Goal: Information Seeking & Learning: Check status

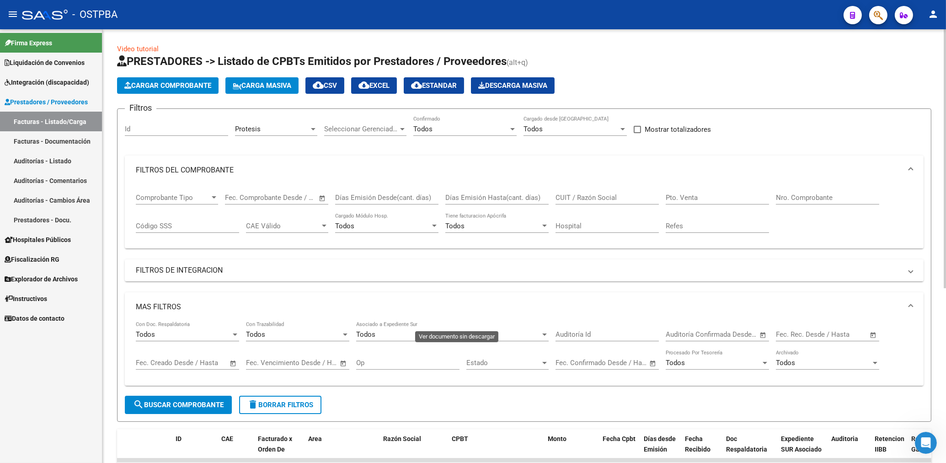
scroll to position [243, 0]
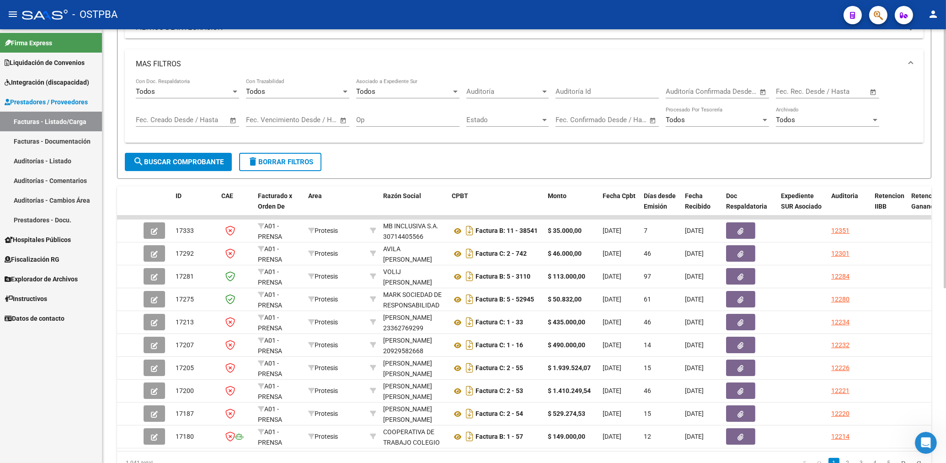
click at [184, 161] on span "search Buscar Comprobante" at bounding box center [178, 162] width 91 height 8
click at [186, 161] on span "search Buscar Comprobante" at bounding box center [178, 162] width 91 height 8
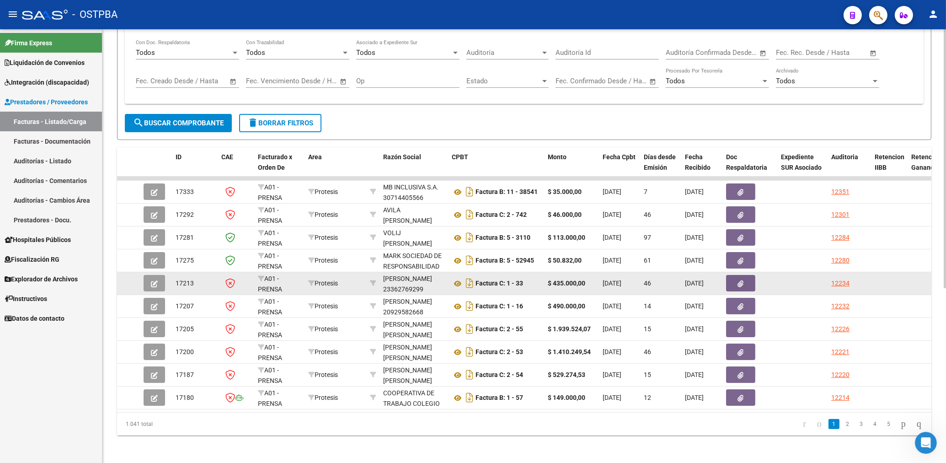
scroll to position [292, 0]
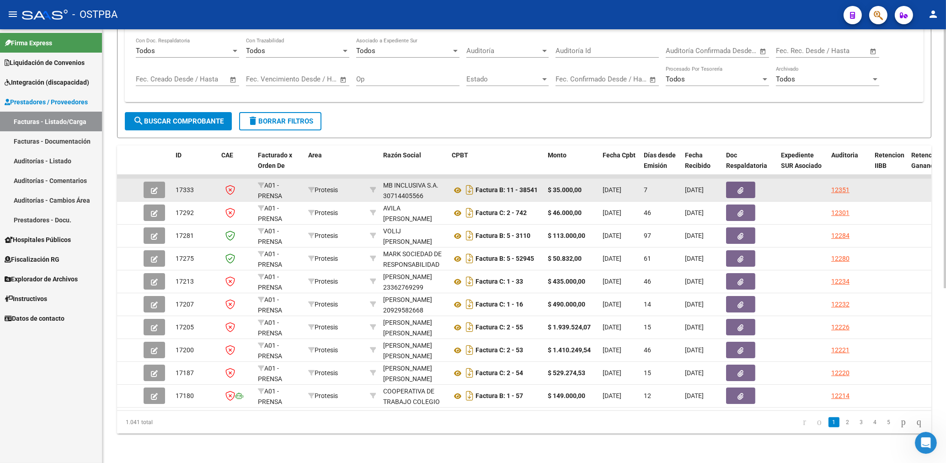
click at [147, 181] on button "button" at bounding box center [154, 189] width 21 height 16
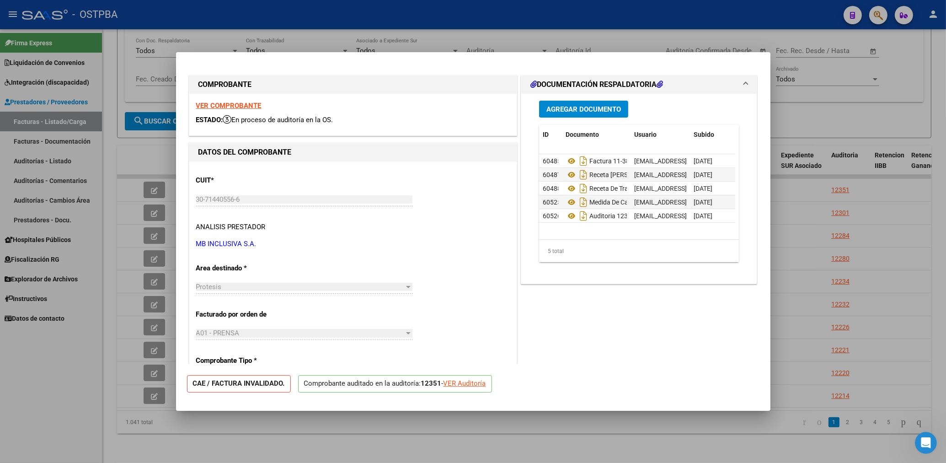
click at [241, 106] on strong "VER COMPROBANTE" at bounding box center [228, 105] width 65 height 8
drag, startPoint x: 421, startPoint y: 48, endPoint x: 431, endPoint y: 63, distance: 17.9
click at [424, 58] on div "COMPROBANTE VER COMPROBANTE ESTADO: En proceso de auditoría en la OS. DATOS DEL…" at bounding box center [473, 231] width 946 height 463
click at [522, 30] on div at bounding box center [473, 231] width 946 height 463
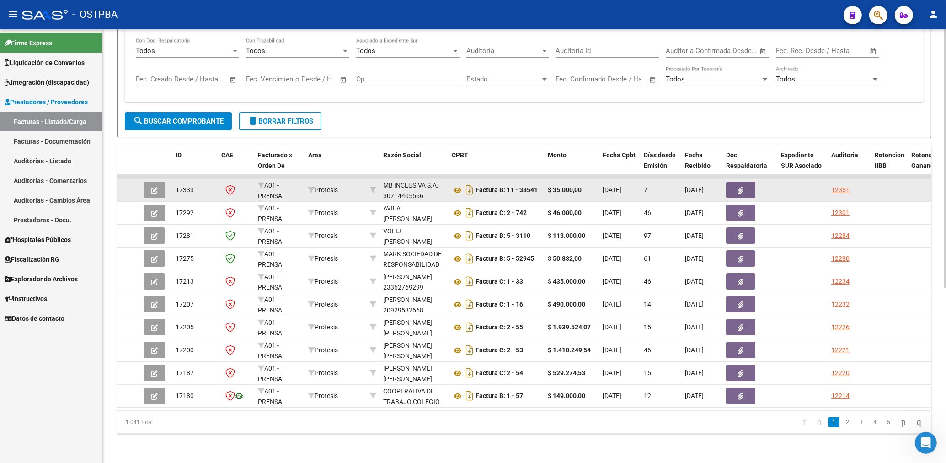
click at [743, 187] on icon "button" at bounding box center [741, 190] width 6 height 7
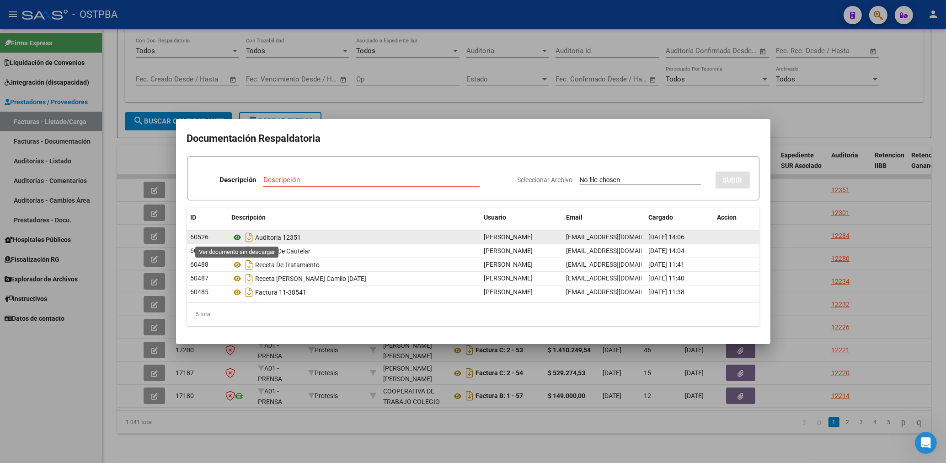
click at [236, 237] on icon at bounding box center [238, 237] width 12 height 11
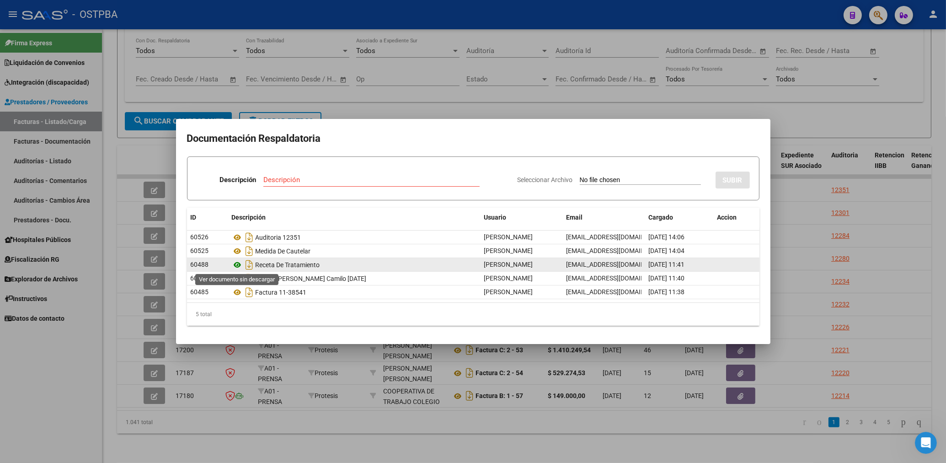
click at [236, 263] on icon at bounding box center [238, 264] width 12 height 11
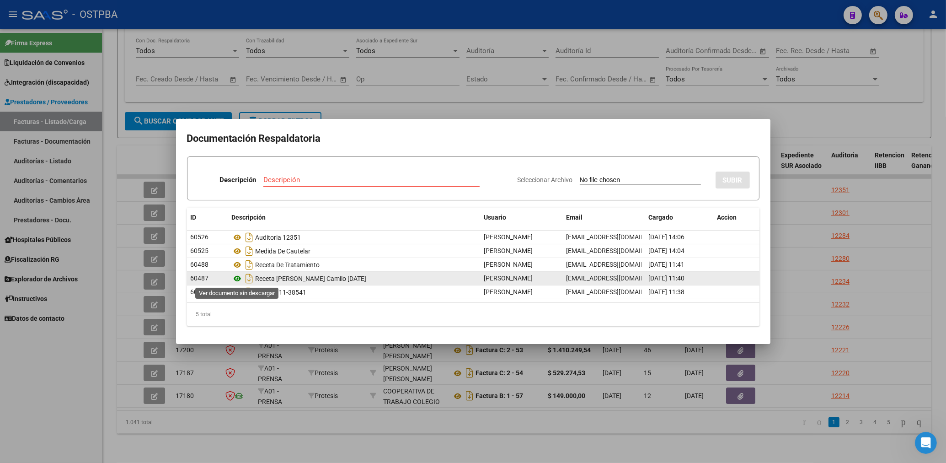
click at [240, 279] on icon at bounding box center [238, 278] width 12 height 11
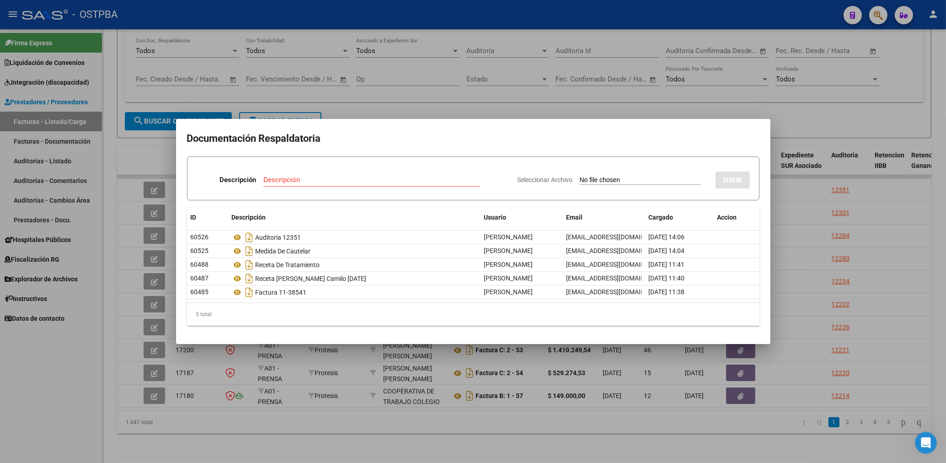
click at [687, 109] on div at bounding box center [473, 231] width 946 height 463
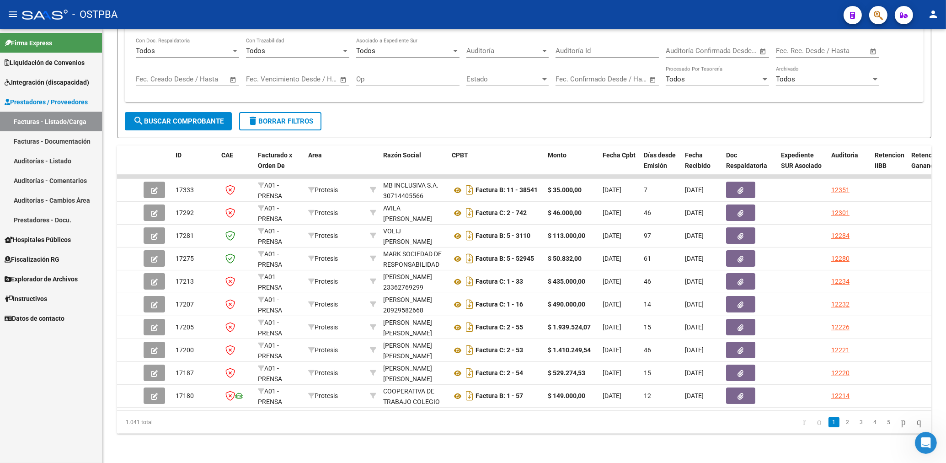
click at [40, 416] on div "Firma Express Liquidación de Convenios Gastos - Items Gastos - Facturas Integra…" at bounding box center [51, 245] width 102 height 433
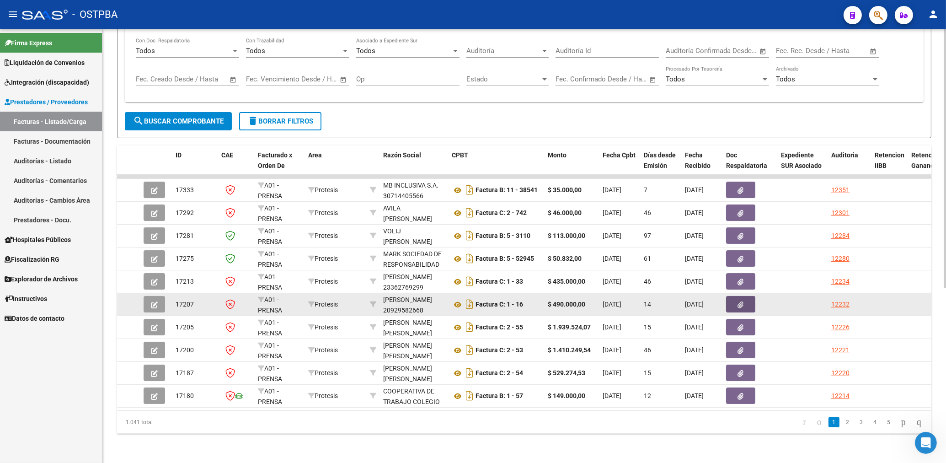
click at [744, 296] on button "button" at bounding box center [740, 304] width 29 height 16
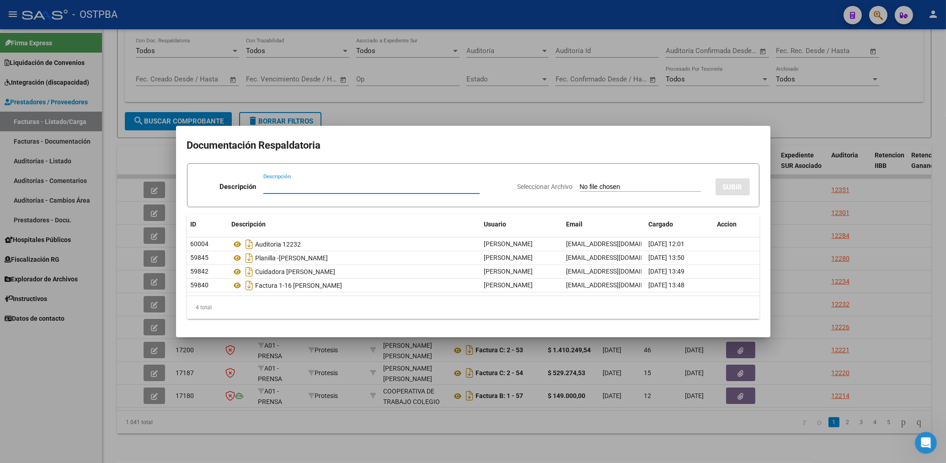
click at [479, 111] on div at bounding box center [473, 231] width 946 height 463
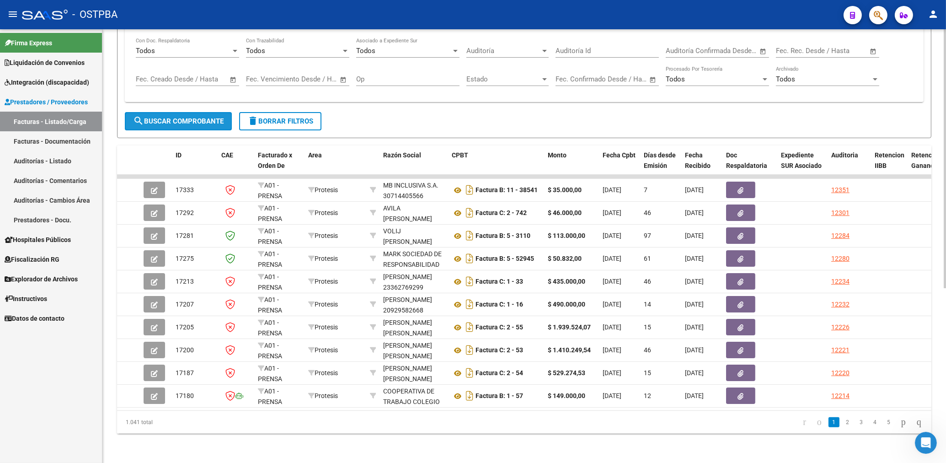
click at [201, 117] on span "search Buscar Comprobante" at bounding box center [178, 121] width 91 height 8
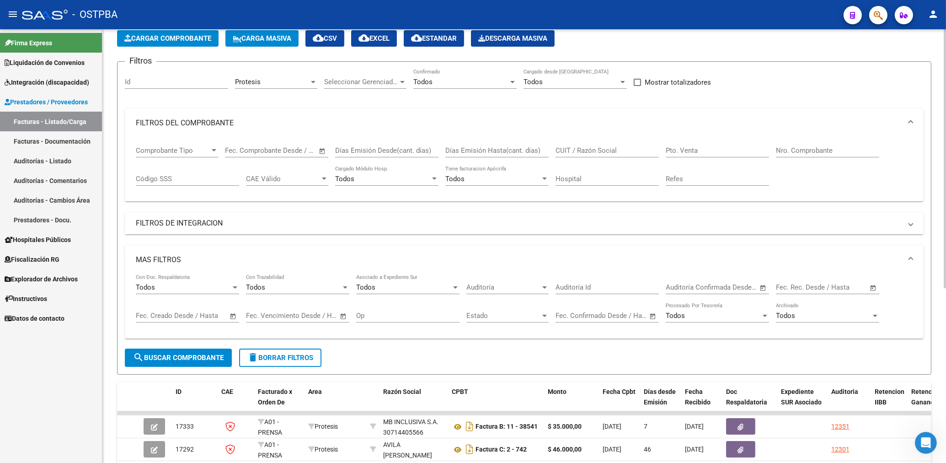
scroll to position [47, 0]
click at [279, 85] on div "Protesis" at bounding box center [272, 82] width 74 height 8
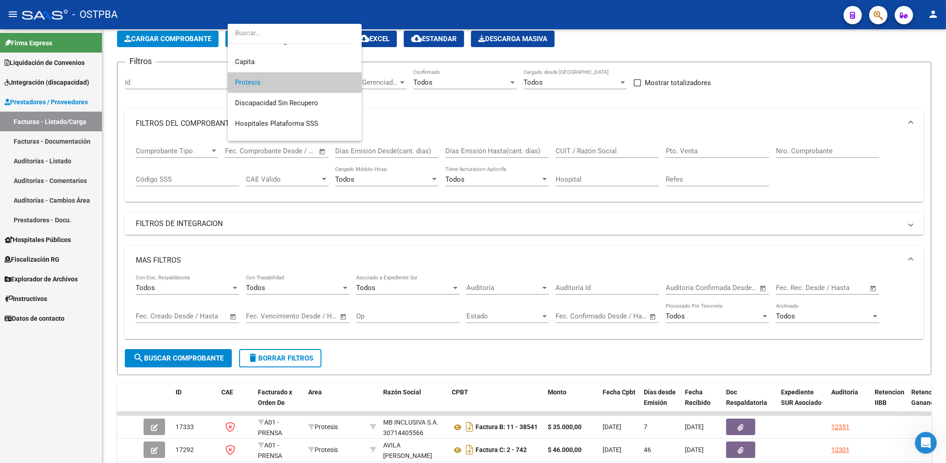
scroll to position [0, 0]
click at [240, 114] on span "SUR" at bounding box center [241, 116] width 13 height 8
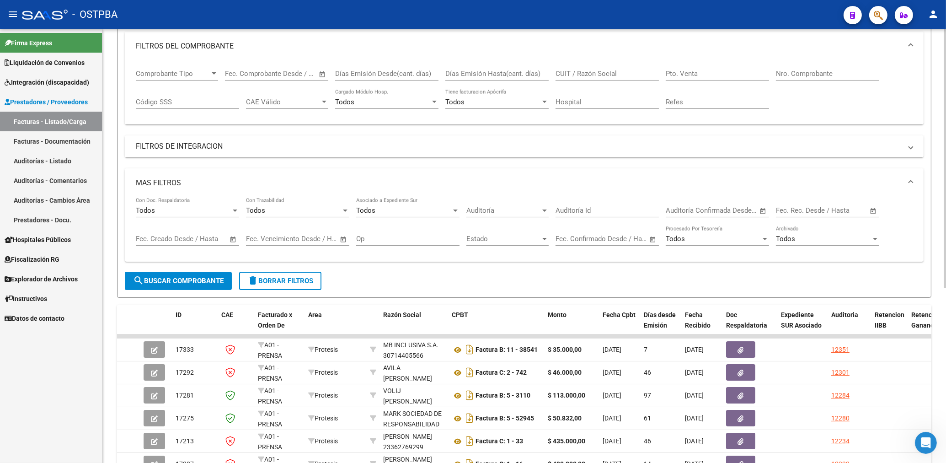
scroll to position [194, 0]
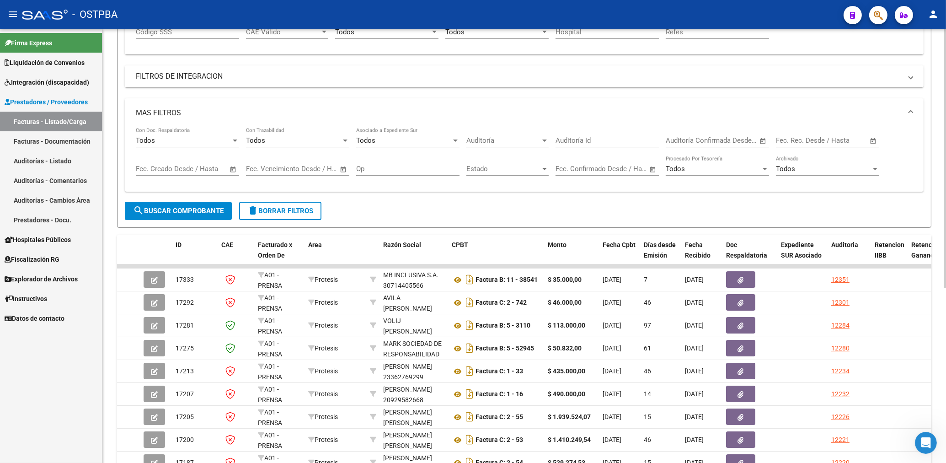
click at [208, 204] on button "search Buscar Comprobante" at bounding box center [178, 211] width 107 height 18
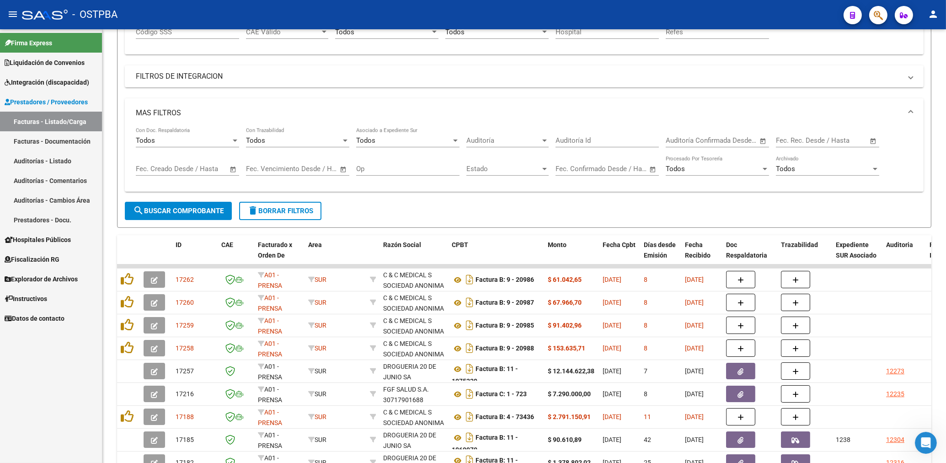
click at [937, 15] on mat-icon "person" at bounding box center [933, 14] width 11 height 11
click at [917, 58] on button "exit_to_app Salir" at bounding box center [914, 60] width 56 height 22
